Goal: Task Accomplishment & Management: Manage account settings

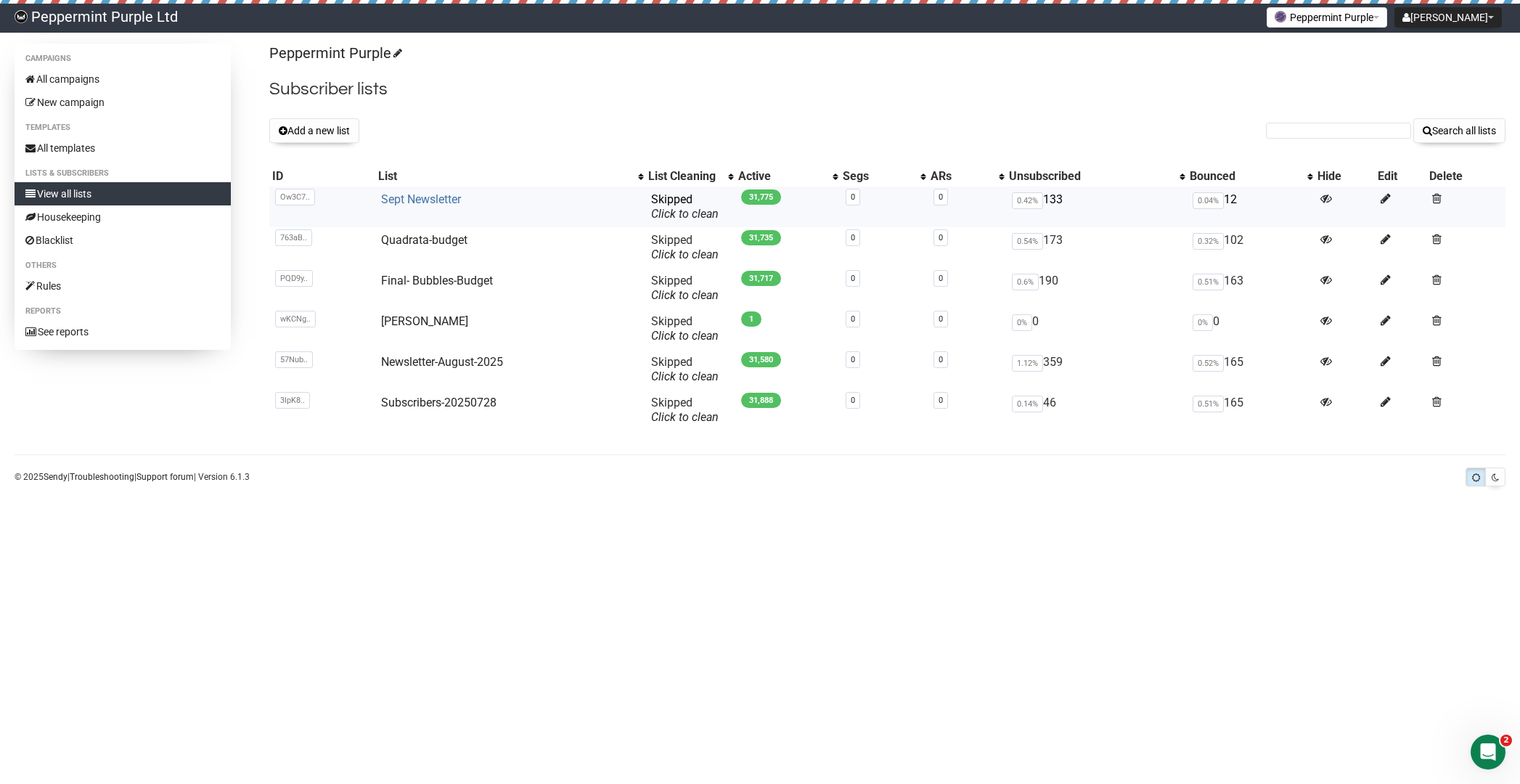
click at [424, 203] on link "Sept Newsletter" at bounding box center [421, 199] width 80 height 14
click at [316, 124] on button "Add a new list" at bounding box center [313, 131] width 90 height 25
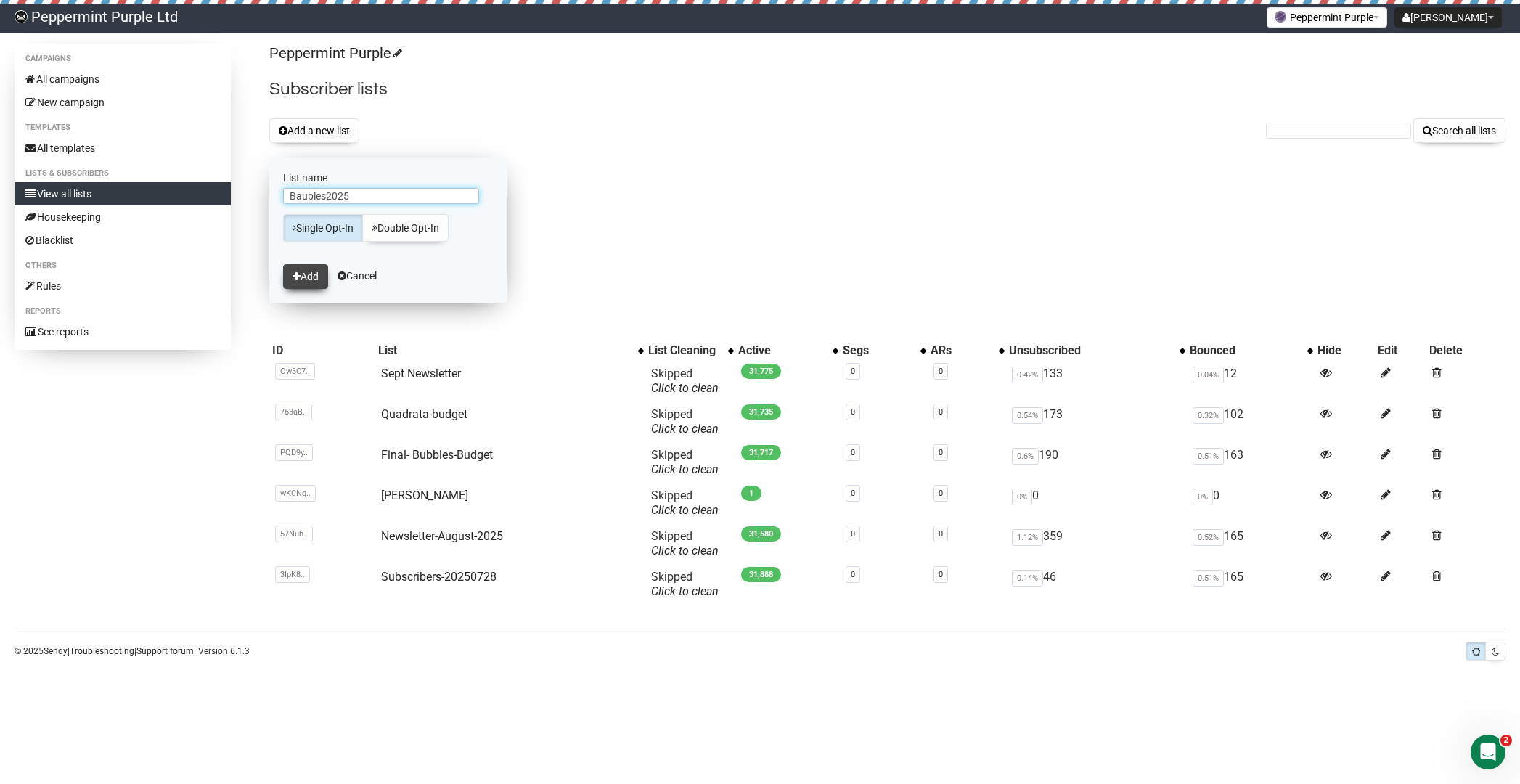
type input "Baubles2025"
click at [301, 277] on button "Add" at bounding box center [305, 277] width 45 height 25
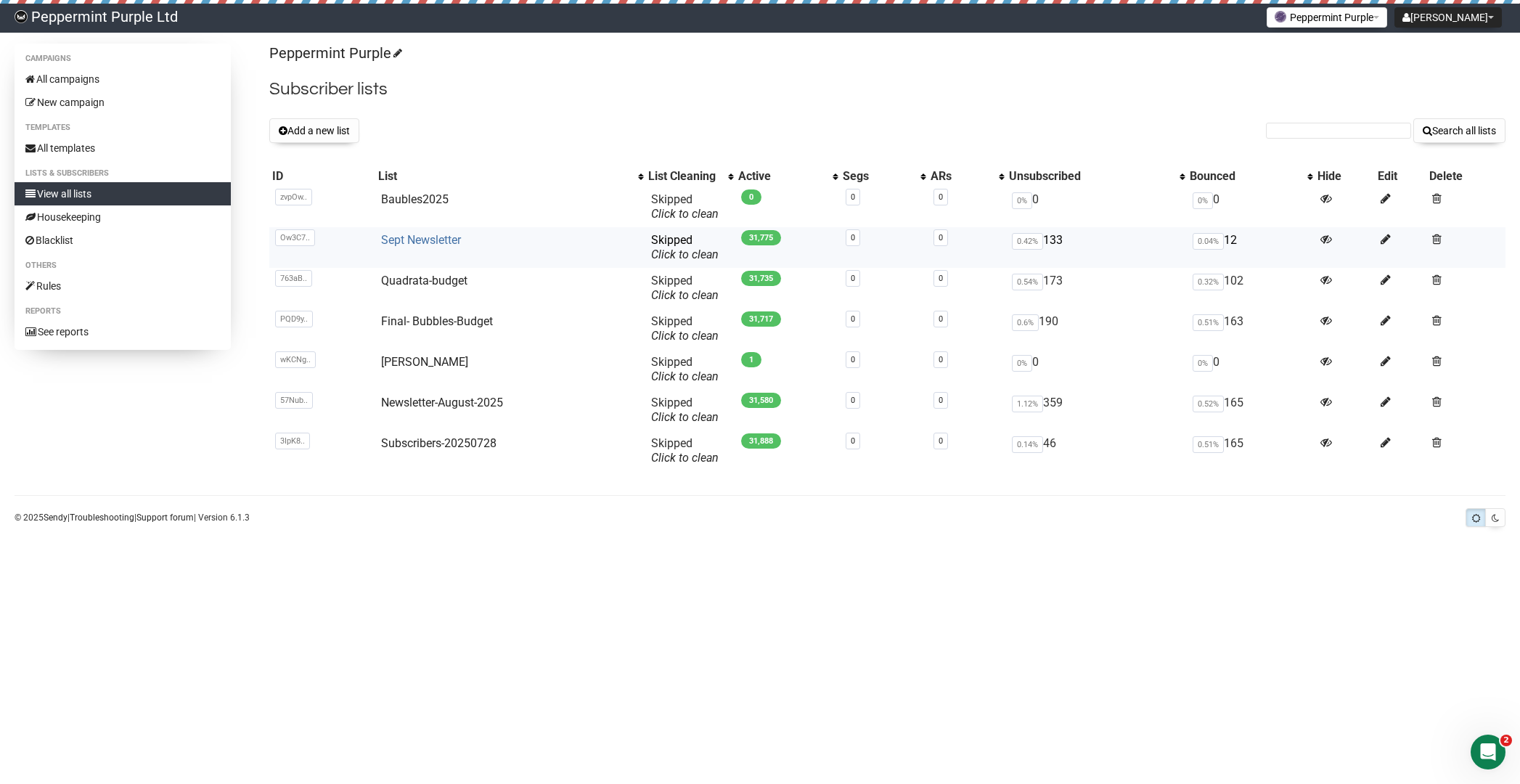
click at [426, 238] on link "Sept Newsletter" at bounding box center [421, 240] width 80 height 14
click at [409, 202] on link "Baubles2025" at bounding box center [415, 199] width 68 height 14
click at [403, 195] on link "Baubles2025" at bounding box center [415, 199] width 68 height 14
click at [416, 198] on link "Baubles2025" at bounding box center [415, 199] width 68 height 14
click at [67, 74] on link "All campaigns" at bounding box center [122, 79] width 216 height 23
